Goal: Information Seeking & Learning: Learn about a topic

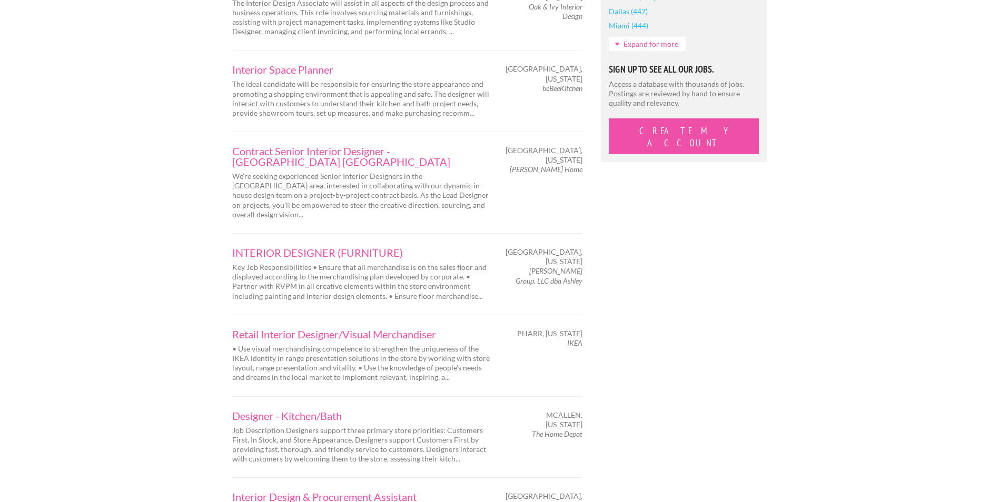
scroll to position [1053, 0]
click at [353, 247] on link "INTERIOR DESIGNER (FURNITURE)" at bounding box center [361, 252] width 258 height 11
drag, startPoint x: 590, startPoint y: 185, endPoint x: 550, endPoint y: 190, distance: 40.8
click at [550, 247] on div "[GEOGRAPHIC_DATA], [US_STATE] [PERSON_NAME] Group, LLC dba Ashley" at bounding box center [546, 266] width 92 height 38
drag, startPoint x: 550, startPoint y: 190, endPoint x: 579, endPoint y: 192, distance: 29.6
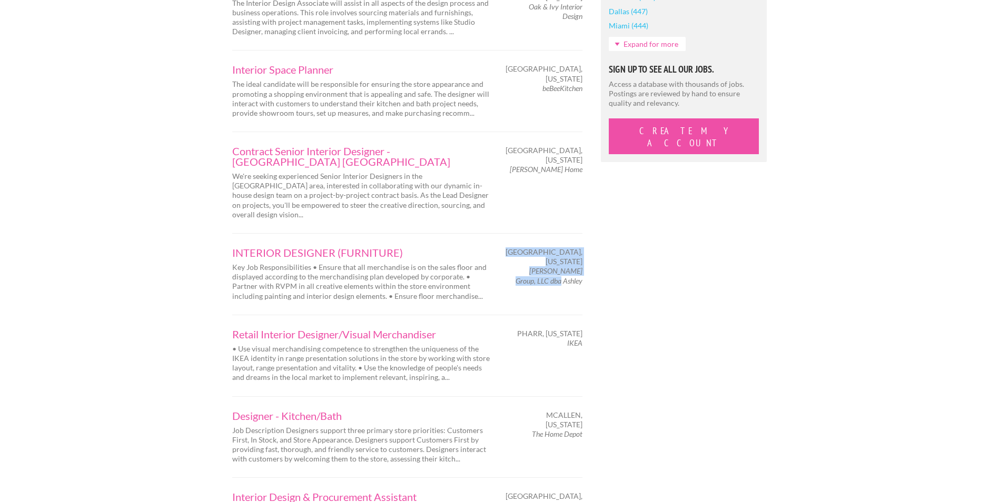
click at [576, 266] on em "[PERSON_NAME] Group, LLC dba Ashley" at bounding box center [548, 275] width 67 height 18
drag, startPoint x: 587, startPoint y: 194, endPoint x: 538, endPoint y: 192, distance: 48.5
click at [538, 247] on div "[GEOGRAPHIC_DATA], [US_STATE] [PERSON_NAME] Group, LLC dba Ashley" at bounding box center [546, 266] width 92 height 38
click at [538, 266] on em "[PERSON_NAME] Group, LLC dba Ashley" at bounding box center [548, 275] width 67 height 18
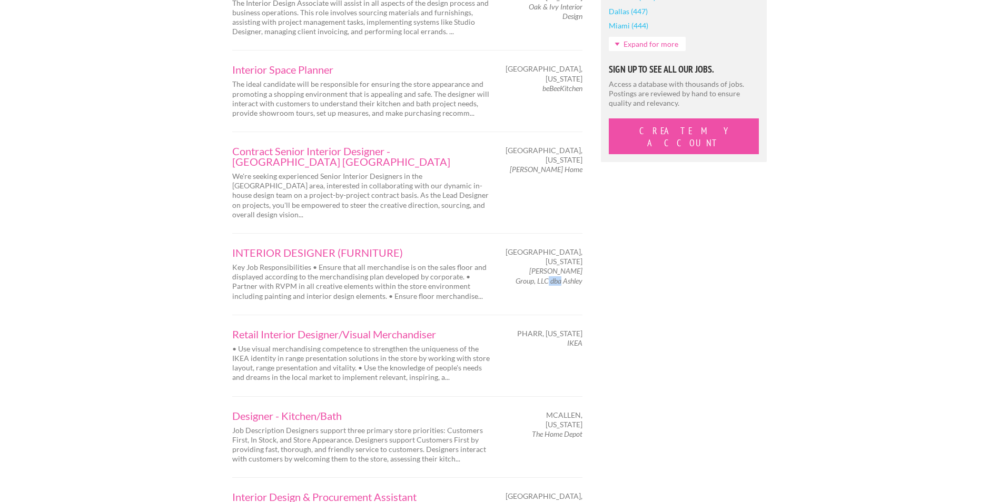
click at [538, 266] on em "[PERSON_NAME] Group, LLC dba Ashley" at bounding box center [548, 275] width 67 height 18
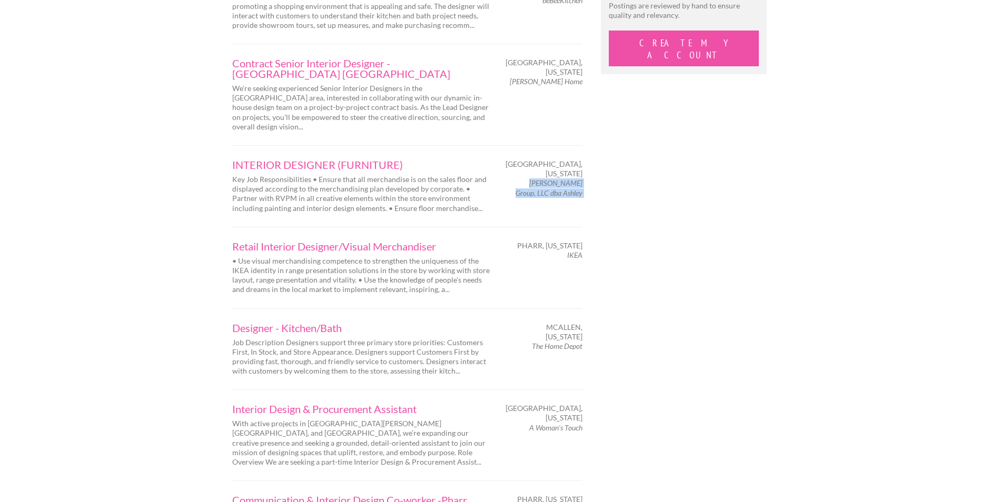
scroll to position [1228, 0]
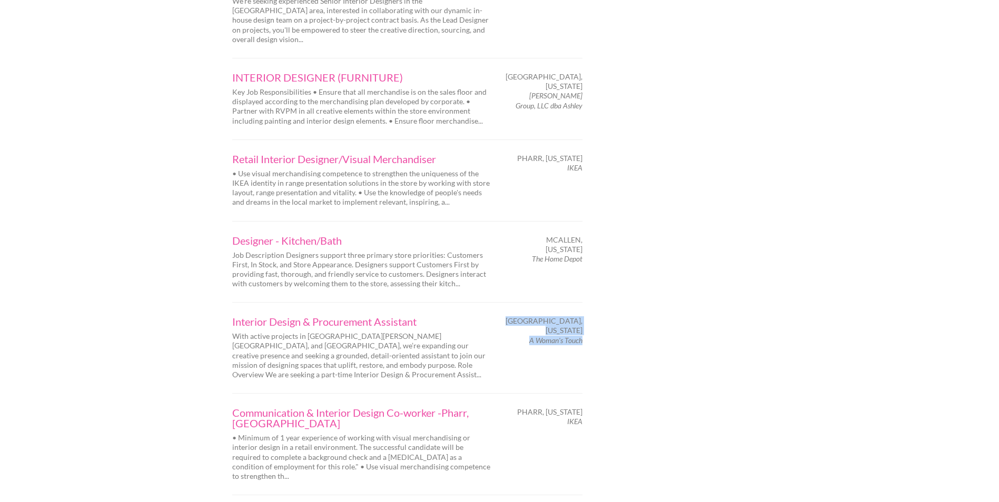
drag, startPoint x: 588, startPoint y: 264, endPoint x: 581, endPoint y: 264, distance: 6.3
click at [581, 316] on div "[GEOGRAPHIC_DATA], [US_STATE] A Woman's Touch" at bounding box center [546, 330] width 92 height 29
copy div "[GEOGRAPHIC_DATA], [US_STATE] A Woman's Touch"
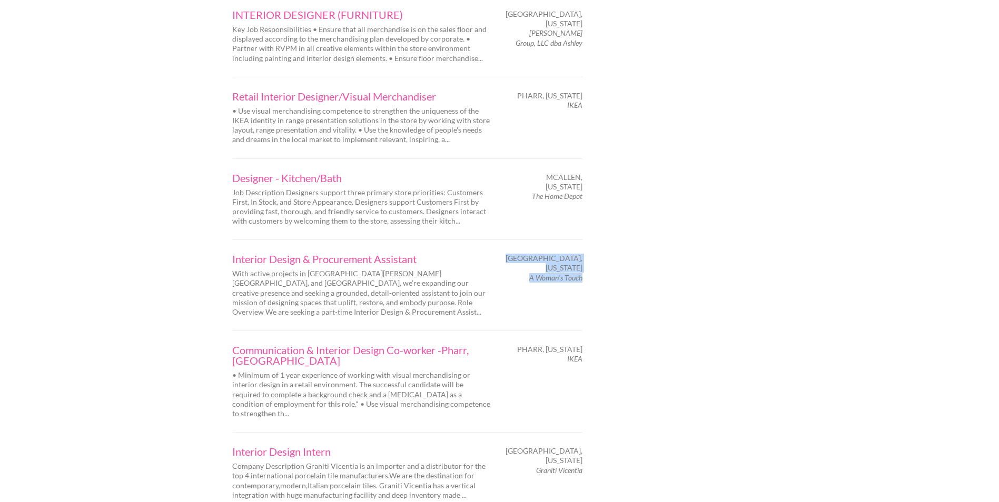
scroll to position [1316, 0]
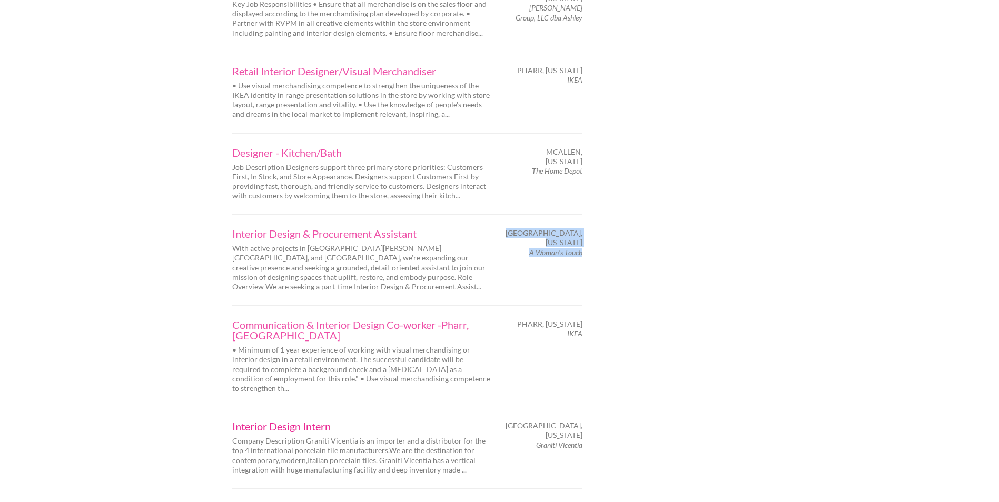
click at [286, 421] on link "Interior Design Intern" at bounding box center [361, 426] width 258 height 11
drag, startPoint x: 587, startPoint y: 331, endPoint x: 581, endPoint y: 330, distance: 6.3
click at [581, 421] on div "[GEOGRAPHIC_DATA], [US_STATE] Graniti Vicentia" at bounding box center [546, 435] width 92 height 29
copy div "[GEOGRAPHIC_DATA], [US_STATE] Graniti Vicentia"
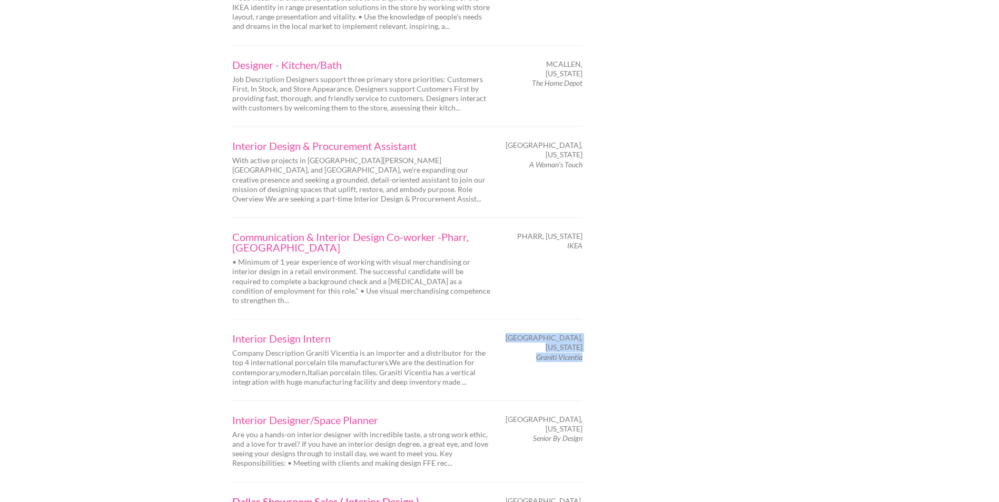
scroll to position [1579, 0]
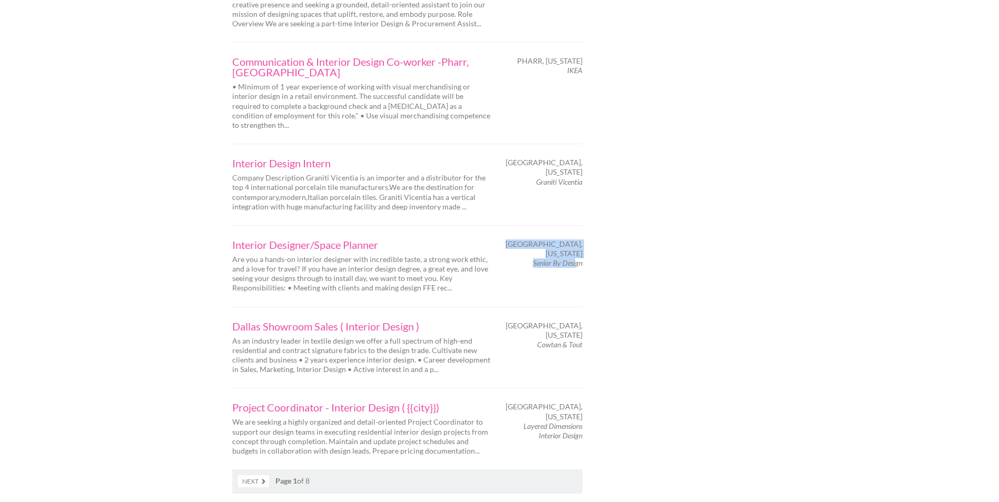
drag, startPoint x: 602, startPoint y: 140, endPoint x: 580, endPoint y: 147, distance: 23.7
drag, startPoint x: 580, startPoint y: 147, endPoint x: 627, endPoint y: 161, distance: 49.0
drag, startPoint x: 627, startPoint y: 161, endPoint x: 594, endPoint y: 150, distance: 34.1
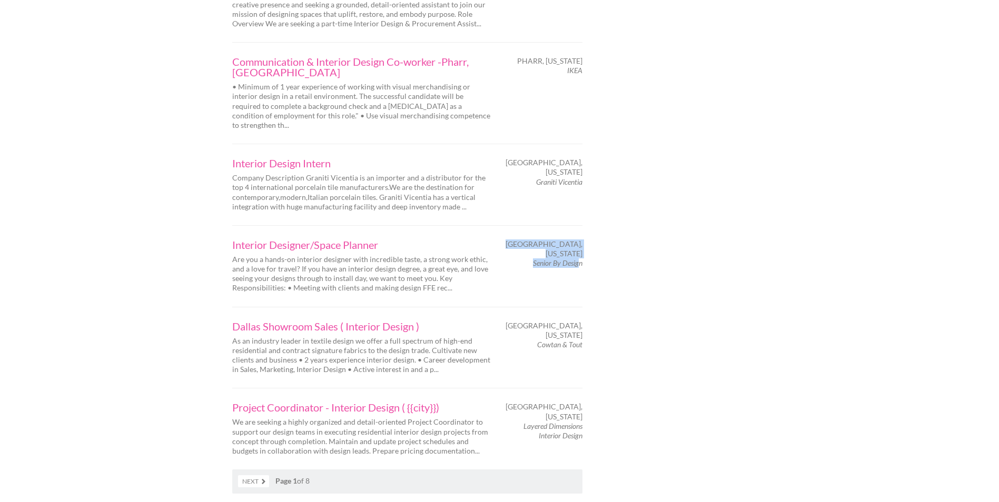
drag, startPoint x: 603, startPoint y: 144, endPoint x: 581, endPoint y: 147, distance: 22.9
copy div "[GEOGRAPHIC_DATA], [US_STATE] Senior By Design"
click at [264, 475] on link "Next" at bounding box center [253, 481] width 31 height 12
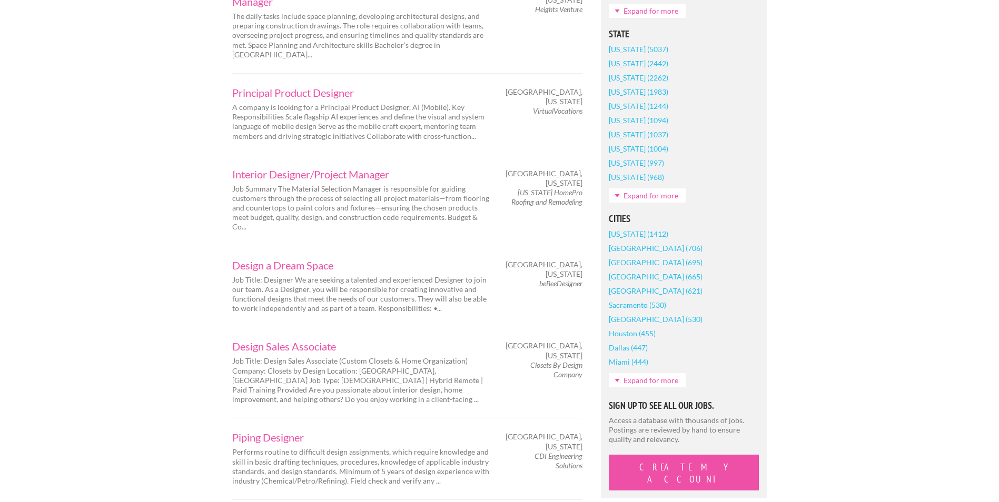
scroll to position [614, 0]
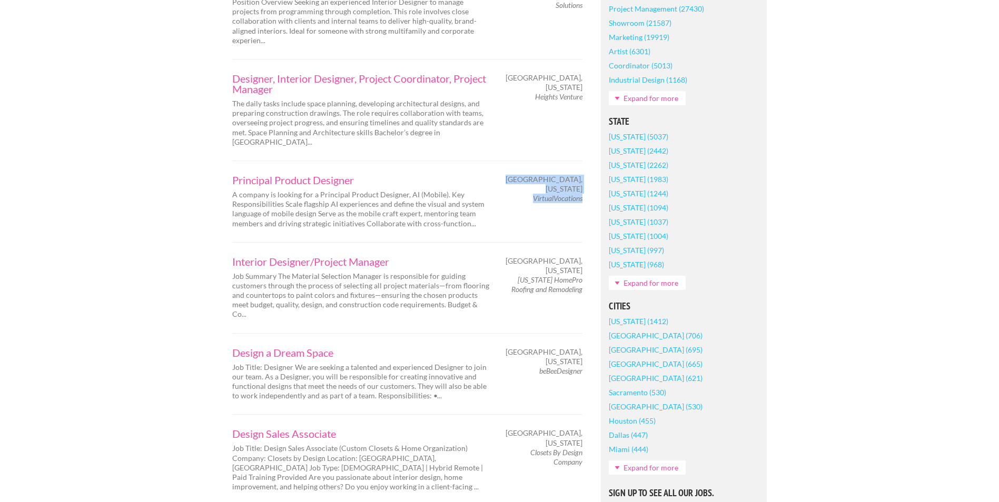
click at [581, 175] on div "Brownsville, Texas VirtualVocations" at bounding box center [546, 189] width 92 height 29
copy div "Brownsville, Texas VirtualVocations"
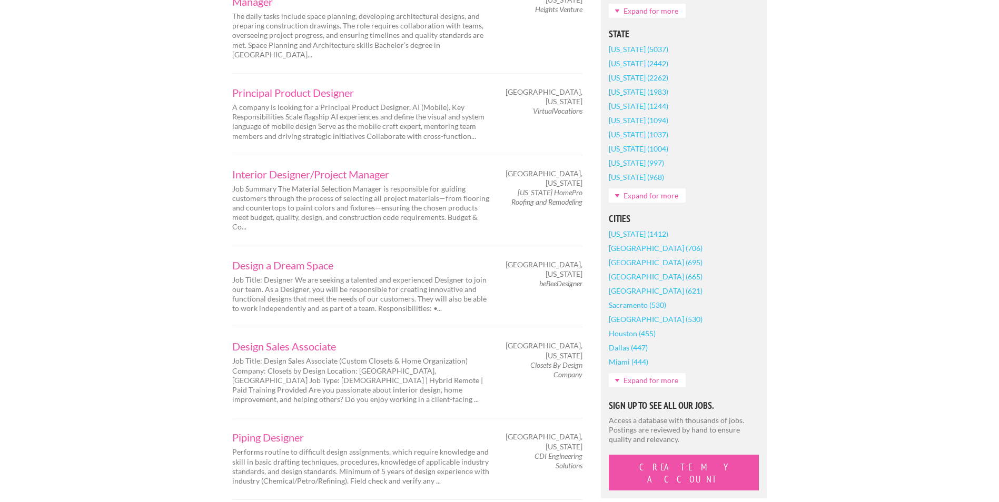
drag, startPoint x: 586, startPoint y: 191, endPoint x: 582, endPoint y: 197, distance: 7.6
click at [582, 260] on div "El Paso, Texas beBeeDesigner" at bounding box center [546, 274] width 92 height 29
click at [556, 341] on div "Design Sales Associate Job Title: Design Sales Associate (Custom Closets & Home…" at bounding box center [407, 372] width 369 height 63
drag, startPoint x: 584, startPoint y: 196, endPoint x: 579, endPoint y: 195, distance: 5.3
click at [579, 260] on div "El Paso, Texas beBeeDesigner" at bounding box center [546, 274] width 92 height 29
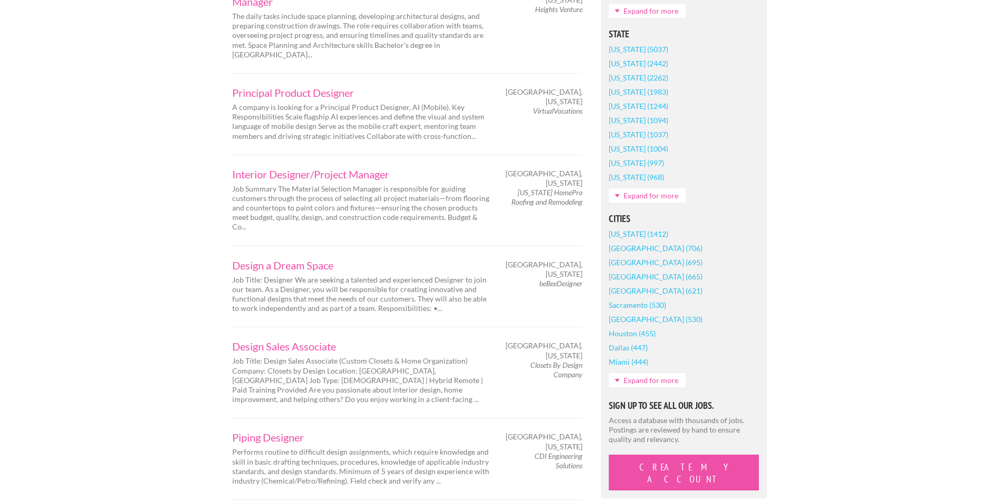
click at [583, 260] on div "El Paso, Texas beBeeDesigner" at bounding box center [546, 274] width 92 height 29
click at [582, 279] on em "beBeeDesigner" at bounding box center [560, 283] width 43 height 9
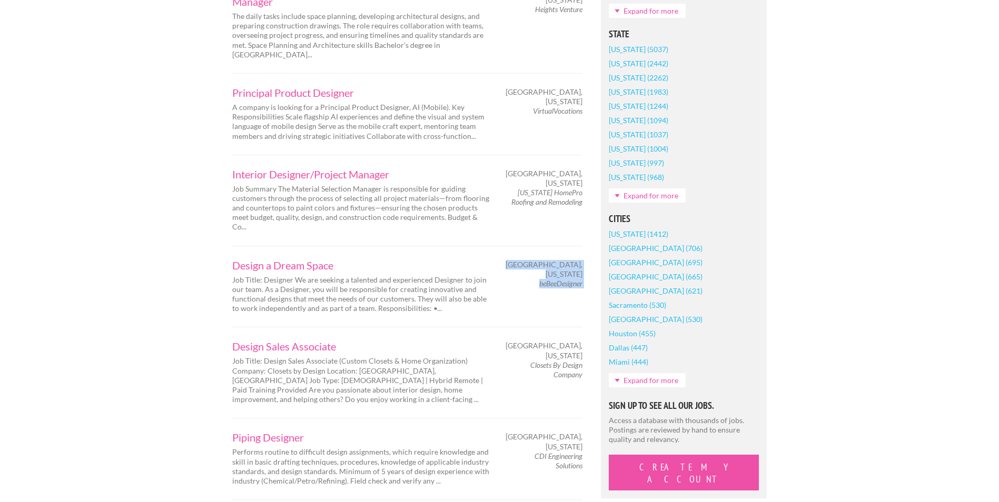
drag, startPoint x: 576, startPoint y: 197, endPoint x: 527, endPoint y: 187, distance: 50.5
click at [527, 260] on div "El Paso, Texas beBeeDesigner" at bounding box center [546, 274] width 92 height 29
copy div "El Paso, Texas beBeeDesigner"
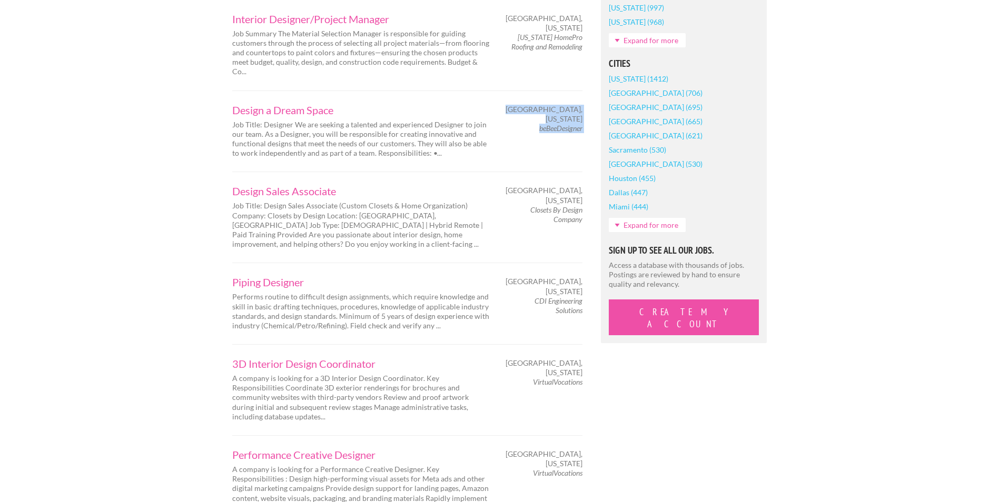
scroll to position [878, 0]
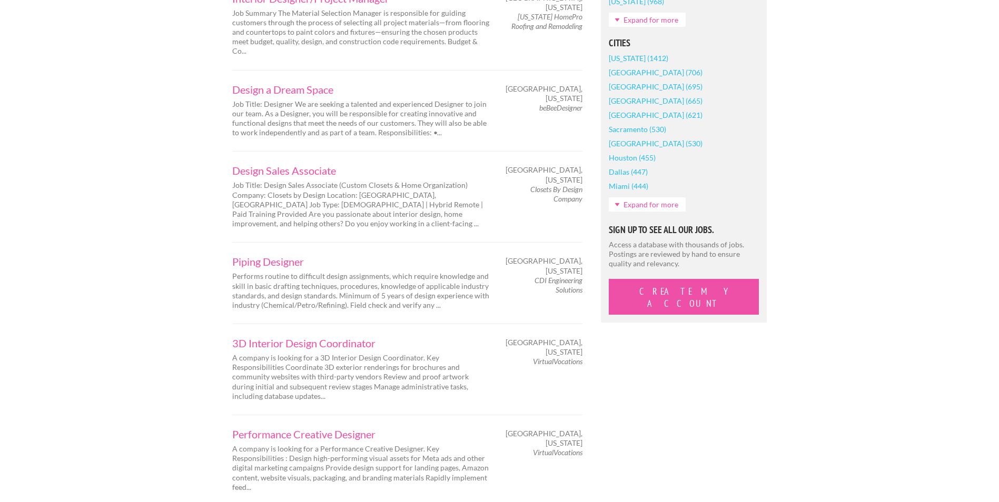
click at [586, 338] on div "Beaumont, Texas VirtualVocations" at bounding box center [546, 352] width 92 height 29
click at [569, 357] on em "VirtualVocations" at bounding box center [557, 361] width 49 height 9
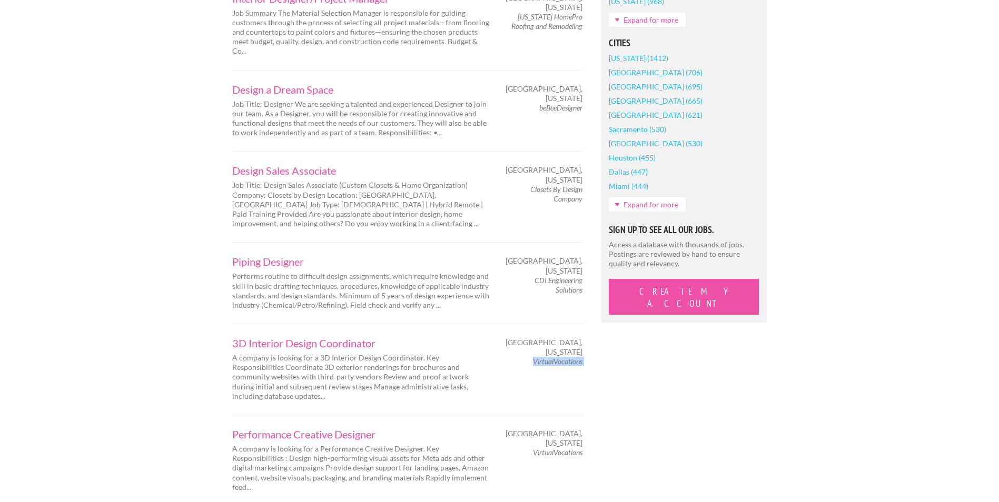
copy div "VirtualVocations"
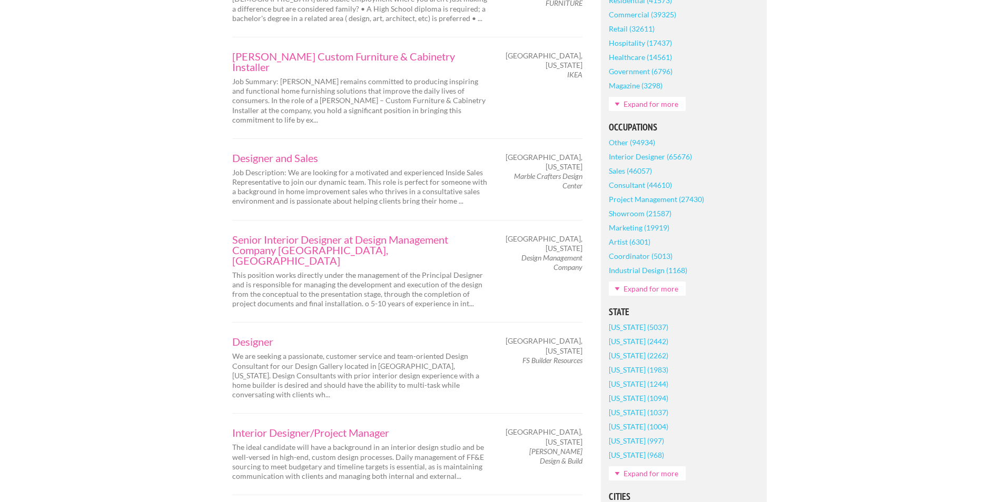
scroll to position [526, 0]
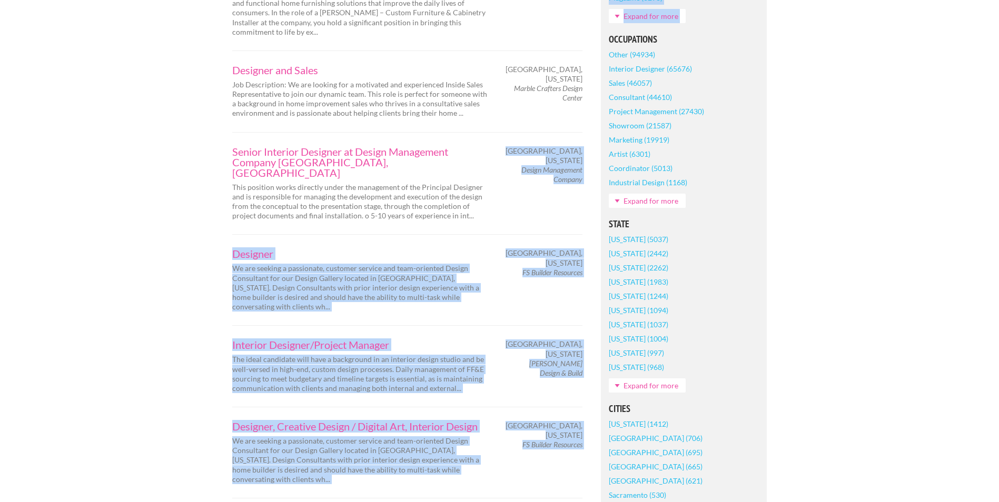
drag, startPoint x: 535, startPoint y: 131, endPoint x: 593, endPoint y: 162, distance: 65.0
drag, startPoint x: 593, startPoint y: 162, endPoint x: 588, endPoint y: 154, distance: 8.8
click at [588, 154] on div "[GEOGRAPHIC_DATA], [US_STATE] Design Management Company" at bounding box center [546, 165] width 92 height 38
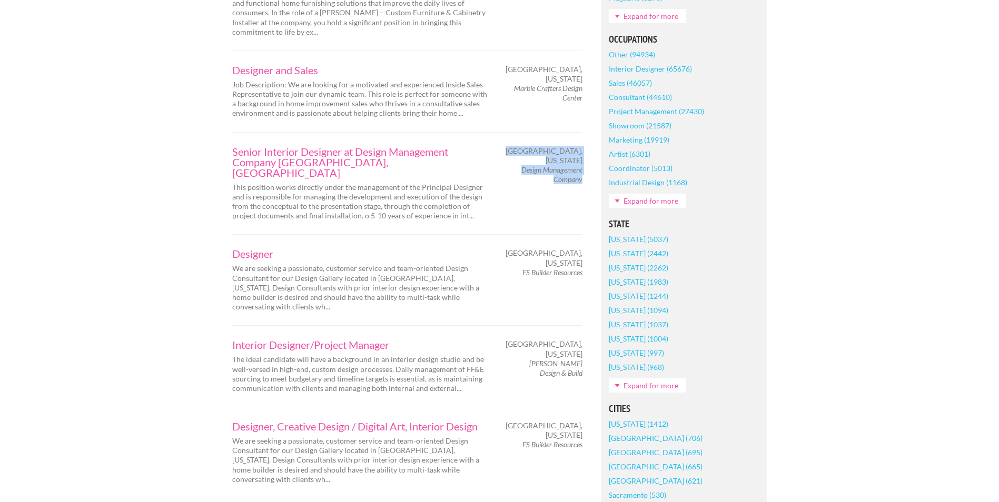
drag, startPoint x: 587, startPoint y: 154, endPoint x: 540, endPoint y: 146, distance: 47.4
click at [540, 146] on div "Dallas, Texas Design Management Company" at bounding box center [546, 165] width 92 height 38
click at [543, 165] on span "Design Management Company" at bounding box center [546, 174] width 74 height 19
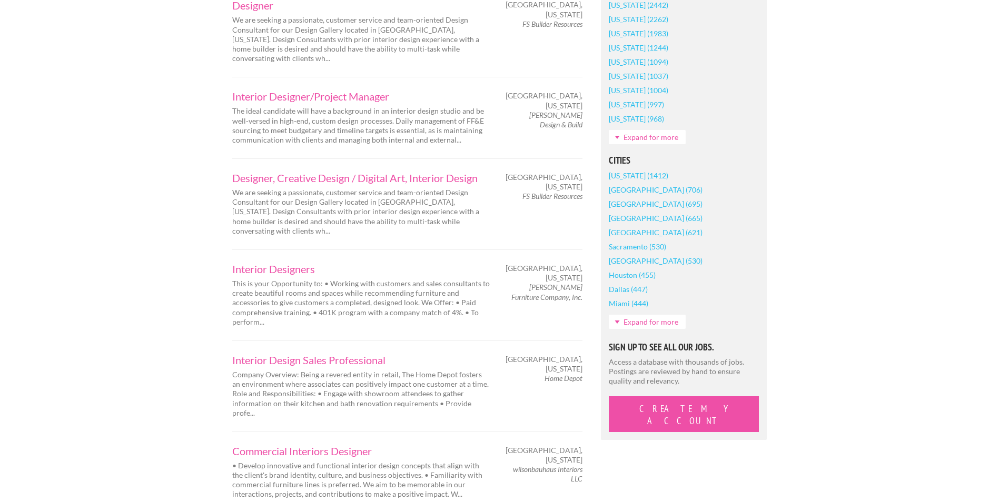
scroll to position [790, 0]
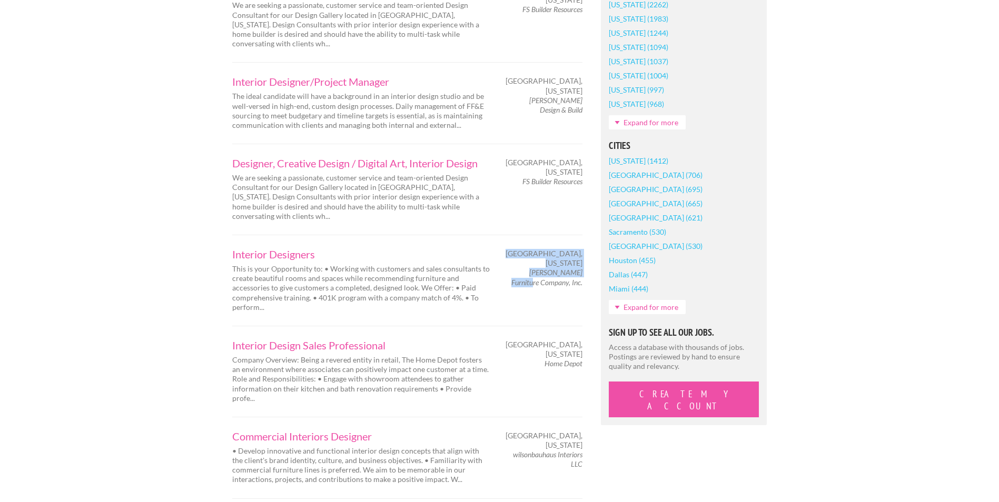
drag, startPoint x: 584, startPoint y: 227, endPoint x: 546, endPoint y: 219, distance: 39.3
click at [546, 249] on div "Austin, Texas Haverty's Furniture Company, Inc." at bounding box center [546, 268] width 92 height 38
drag, startPoint x: 546, startPoint y: 219, endPoint x: 533, endPoint y: 217, distance: 13.3
click at [533, 268] on em "Haverty's Furniture Company, Inc." at bounding box center [546, 277] width 71 height 18
drag, startPoint x: 522, startPoint y: 213, endPoint x: 585, endPoint y: 216, distance: 63.3
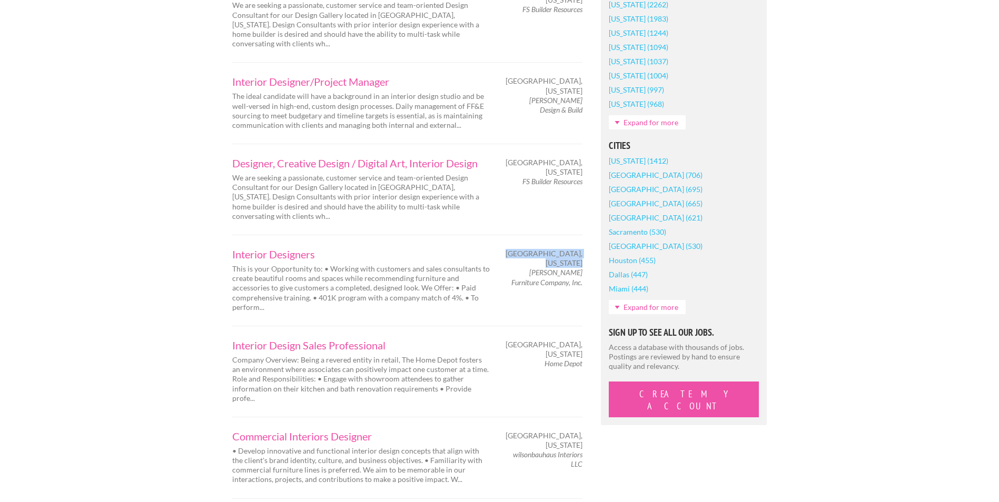
click at [585, 249] on div "Austin, Texas Haverty's Furniture Company, Inc." at bounding box center [546, 268] width 92 height 38
drag, startPoint x: 585, startPoint y: 216, endPoint x: 581, endPoint y: 221, distance: 6.3
click at [581, 249] on div "Austin, Texas Haverty's Furniture Company, Inc." at bounding box center [546, 268] width 92 height 38
copy div "Austin, Texas Haverty's Furniture Company, Inc"
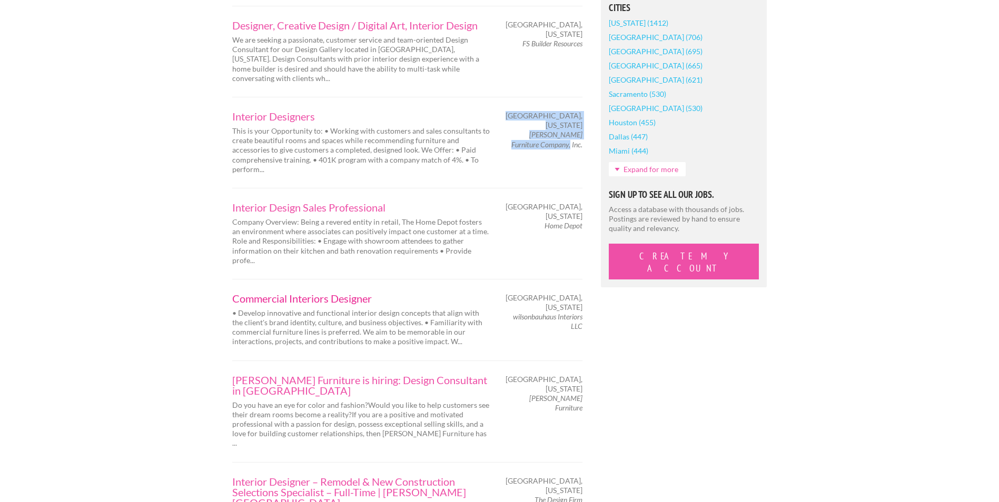
scroll to position [965, 0]
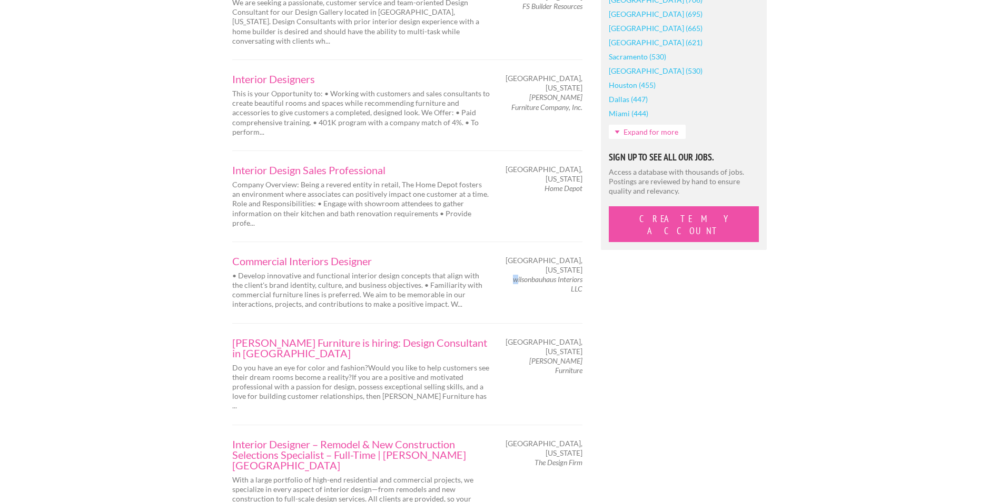
drag, startPoint x: 516, startPoint y: 212, endPoint x: 510, endPoint y: 213, distance: 6.9
click at [510, 275] on span "wilsonbauhaus Interiors LLC" at bounding box center [546, 284] width 74 height 19
drag, startPoint x: 510, startPoint y: 213, endPoint x: 574, endPoint y: 211, distance: 64.3
click at [574, 275] on span "wilsonbauhaus Interiors LLC" at bounding box center [546, 284] width 74 height 19
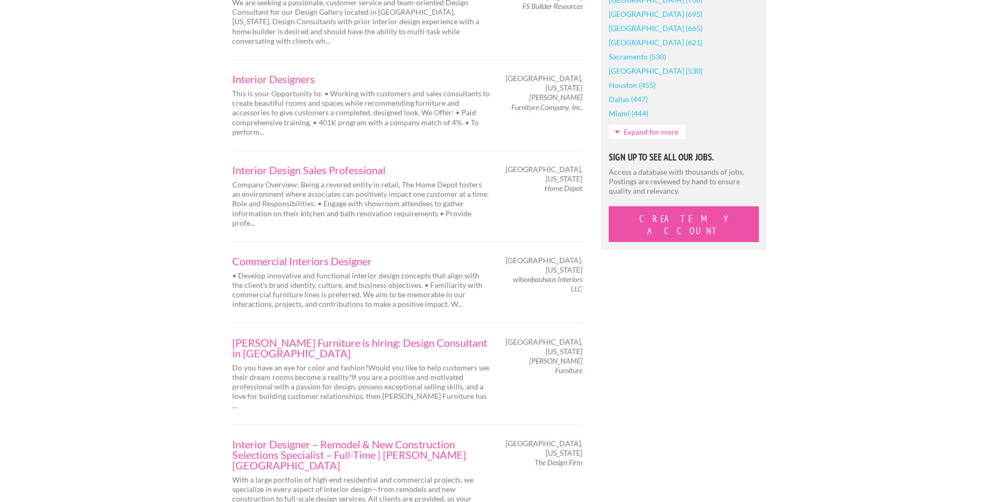
click at [509, 254] on div "Commercial Interiors Designer • Develop innovative and functional interior desi…" at bounding box center [407, 283] width 350 height 82
